Goal: Task Accomplishment & Management: Manage account settings

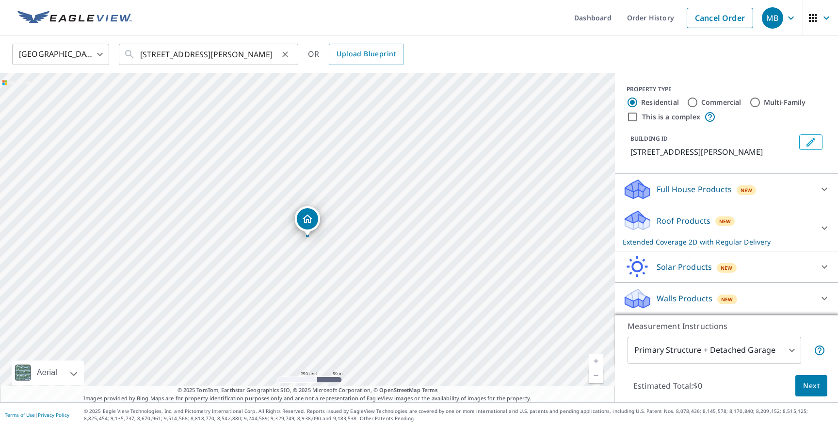
click at [286, 55] on icon "Clear" at bounding box center [285, 54] width 6 height 6
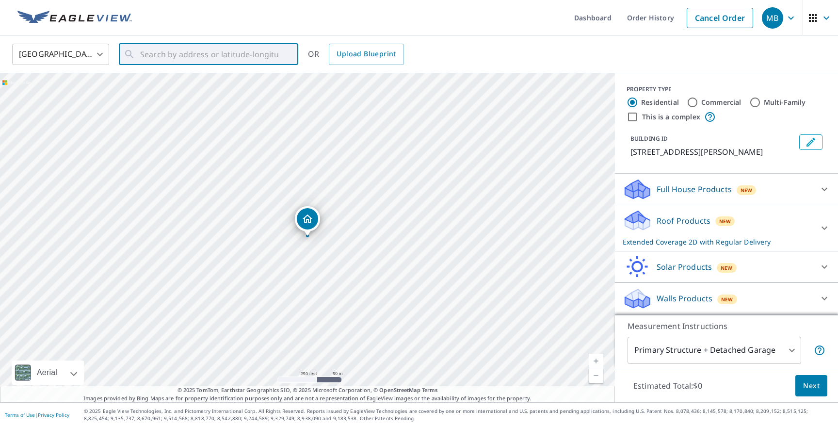
click at [361, 17] on ul "Dashboard Order History Cancel Order" at bounding box center [448, 17] width 620 height 35
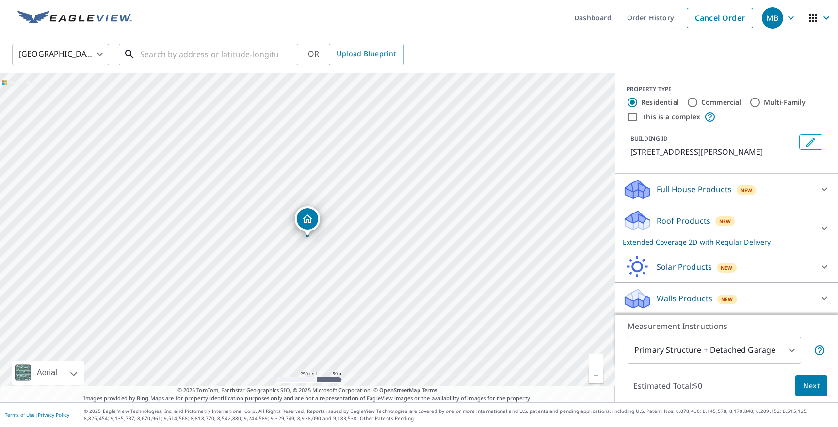
click at [273, 56] on input "text" at bounding box center [209, 54] width 138 height 27
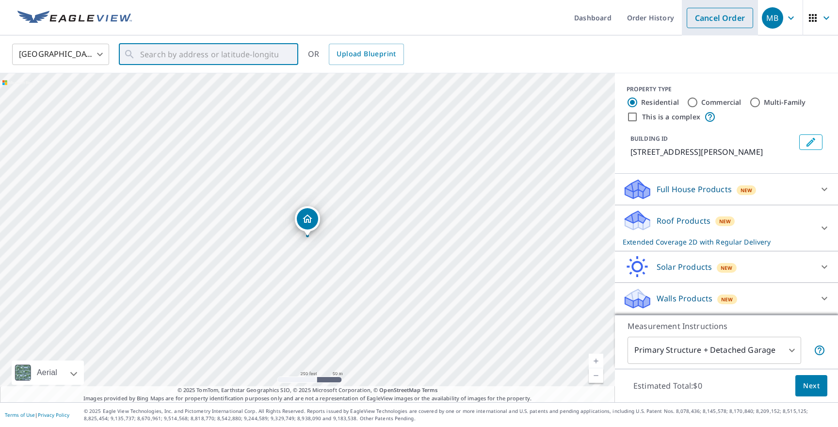
click at [718, 21] on link "Cancel Order" at bounding box center [720, 18] width 66 height 20
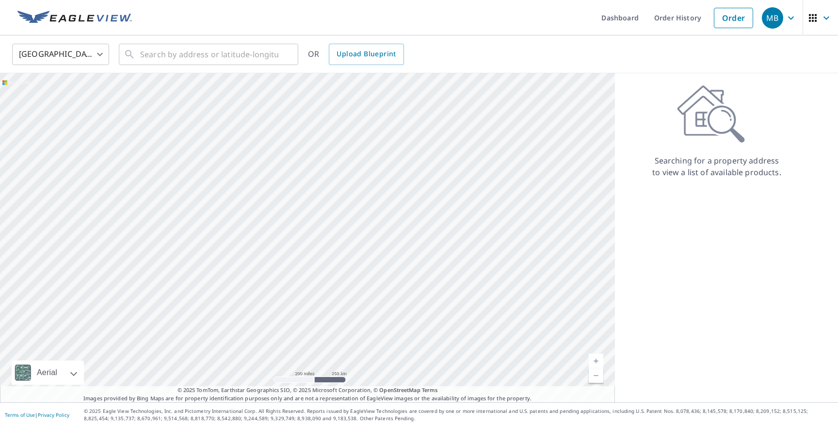
click at [521, 48] on div "United States [GEOGRAPHIC_DATA] ​ ​ OR Upload Blueprint" at bounding box center [415, 54] width 821 height 23
drag, startPoint x: 655, startPoint y: 161, endPoint x: 783, endPoint y: 172, distance: 128.0
click at [783, 172] on div "Searching for a property address to view a list of available products." at bounding box center [717, 131] width 204 height 93
copy p "Searching for a property address to view a list of available products."
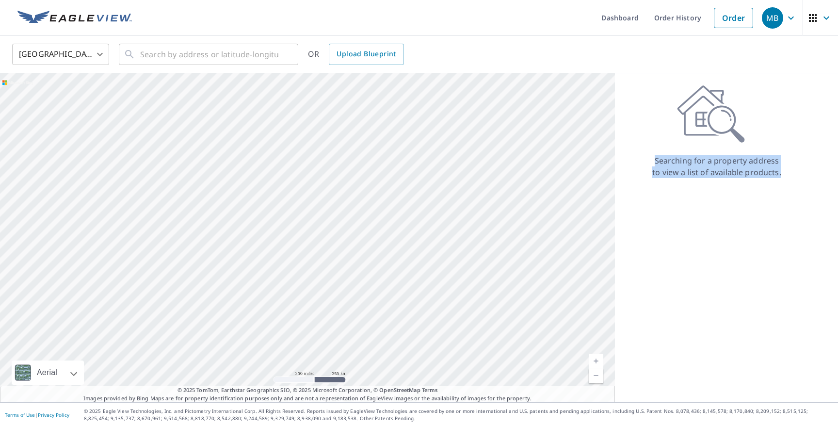
click at [635, 137] on div "Searching for a property address to view a list of available products." at bounding box center [717, 131] width 204 height 93
